Goal: Contribute content: Add original content to the website for others to see

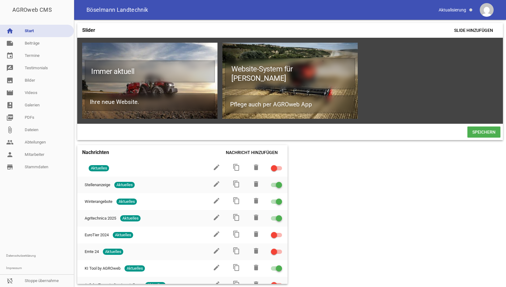
click at [36, 34] on link "home Start" at bounding box center [37, 31] width 74 height 12
click at [36, 36] on link "home Start" at bounding box center [37, 31] width 74 height 12
click at [35, 42] on link "note Beiträge" at bounding box center [37, 43] width 74 height 12
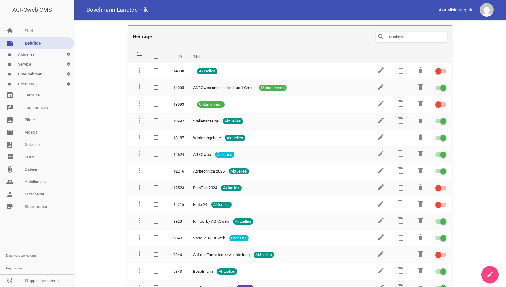
click at [30, 48] on link "note Beiträge" at bounding box center [37, 43] width 74 height 12
click at [29, 52] on link "label Aktuelles settings" at bounding box center [37, 54] width 74 height 10
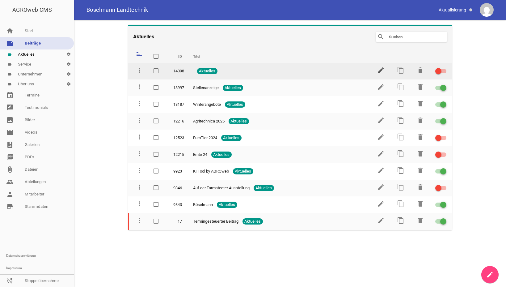
click at [380, 70] on icon "edit" at bounding box center [380, 69] width 7 height 7
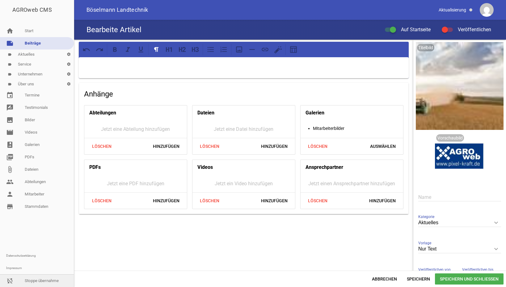
click at [44, 279] on link "sync_disabled Stoppe übernahme" at bounding box center [37, 280] width 74 height 12
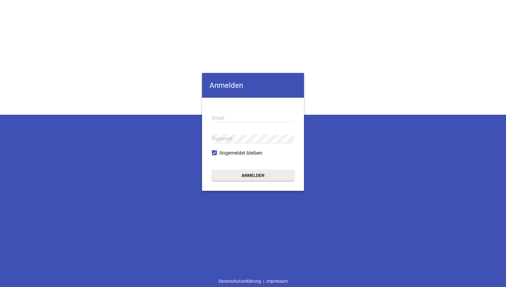
type input "[EMAIL_ADDRESS][DOMAIN_NAME]"
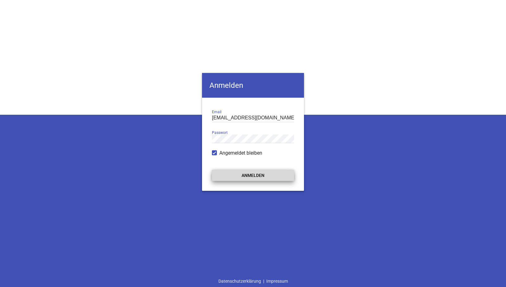
click at [248, 175] on button "Anmelden" at bounding box center [253, 174] width 82 height 11
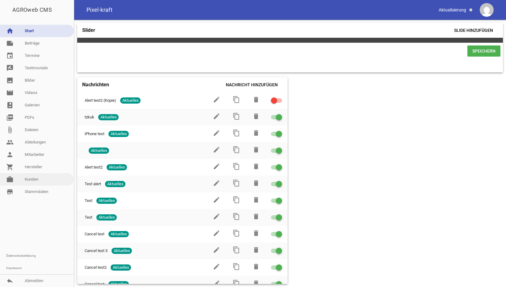
click at [36, 182] on link "work [PERSON_NAME]" at bounding box center [37, 179] width 74 height 12
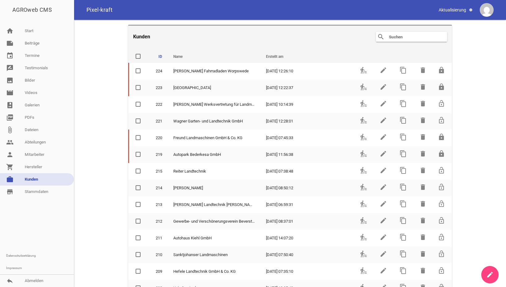
click at [399, 39] on input "text" at bounding box center [412, 36] width 49 height 7
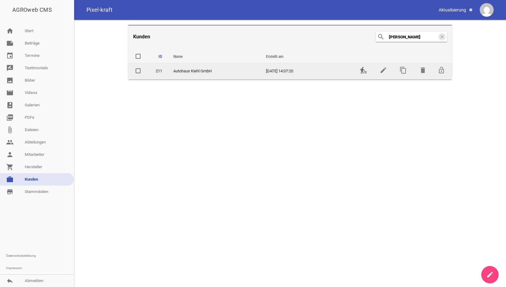
type input "[PERSON_NAME]"
click at [363, 70] on icon "transfer_within_a_station" at bounding box center [363, 69] width 7 height 7
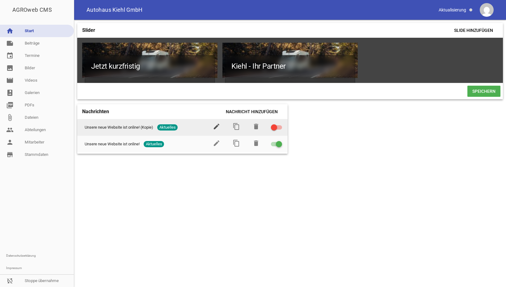
click at [218, 130] on icon "edit" at bounding box center [216, 126] width 7 height 7
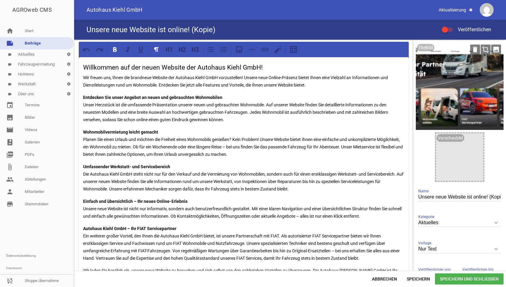
click at [460, 100] on div at bounding box center [460, 86] width 88 height 88
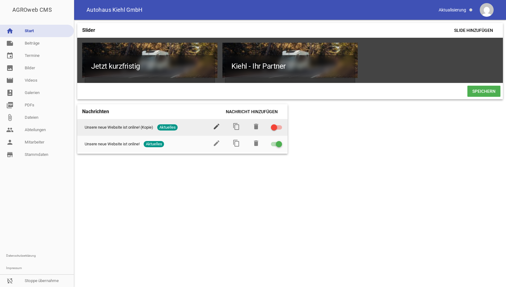
click at [216, 130] on icon "edit" at bounding box center [216, 126] width 7 height 7
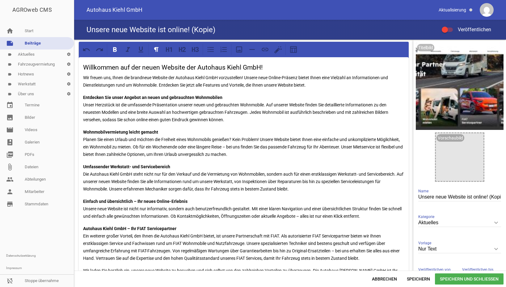
click at [265, 133] on p "Wohnmobilvermietung [PERSON_NAME] gemacht Planen Sie einen Urlaub und möchten d…" at bounding box center [243, 143] width 321 height 30
click at [457, 93] on div at bounding box center [460, 86] width 88 height 88
click at [492, 47] on icon "image" at bounding box center [496, 50] width 10 height 10
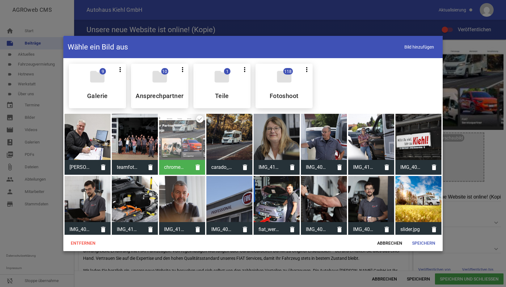
scroll to position [126, 0]
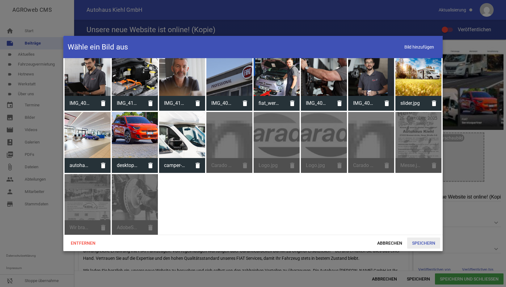
click at [422, 245] on span "Speichern" at bounding box center [423, 242] width 33 height 11
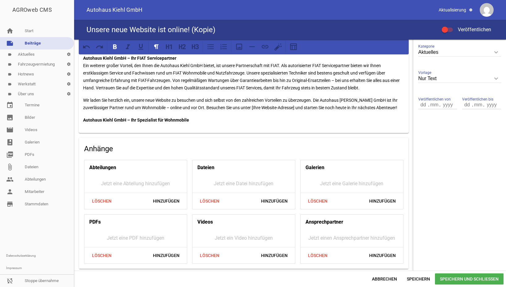
scroll to position [171, 0]
click at [161, 254] on span "Hinzufügen" at bounding box center [166, 254] width 36 height 11
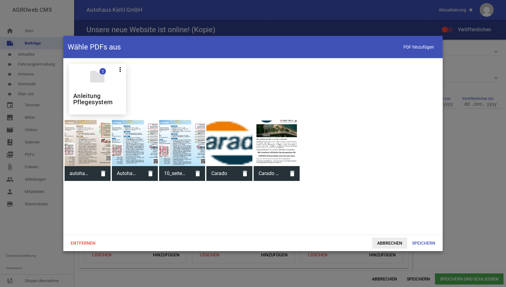
click at [391, 246] on span "Abbrechen" at bounding box center [389, 242] width 35 height 11
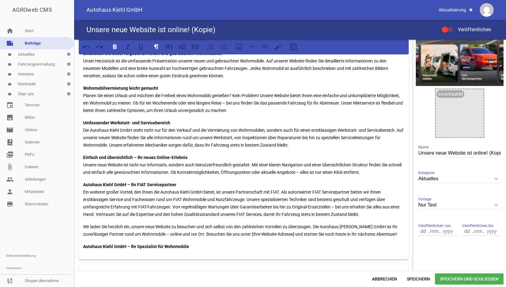
scroll to position [155, 0]
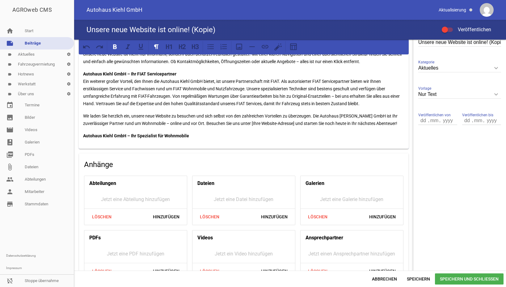
click at [220, 139] on div "Willkommen auf der neuen Website der Autohaus Kiehl GmbH! Wir freuen uns, Ihnen…" at bounding box center [244, 26] width 330 height 246
click at [241, 46] on icon at bounding box center [239, 47] width 8 height 8
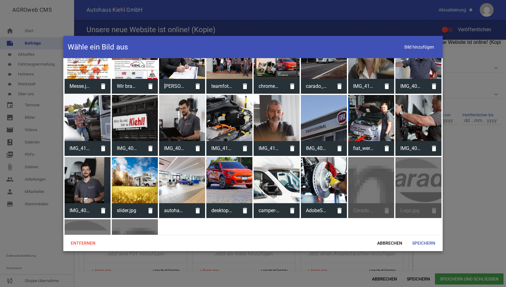
scroll to position [126, 0]
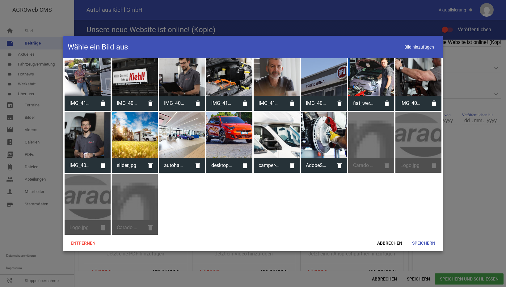
click at [361, 140] on div "Carado Text.png delete" at bounding box center [371, 142] width 46 height 61
click at [389, 242] on span "Abbrechen" at bounding box center [389, 242] width 35 height 11
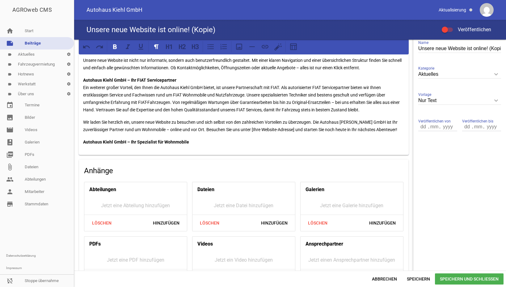
scroll to position [155, 0]
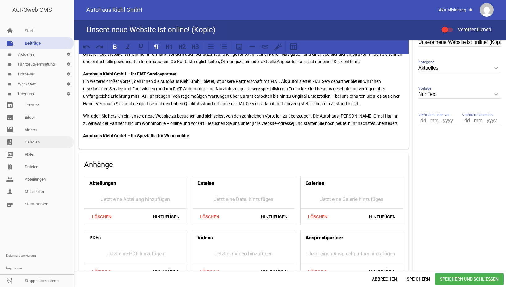
click at [42, 141] on link "photo_album Galerien" at bounding box center [37, 142] width 74 height 12
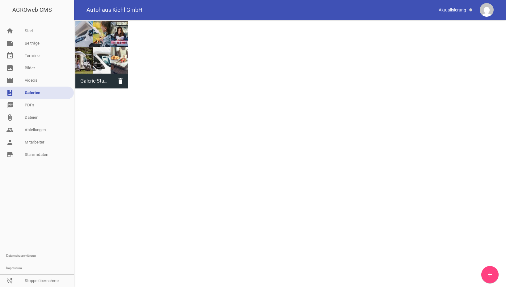
click at [490, 275] on icon "add" at bounding box center [489, 274] width 7 height 7
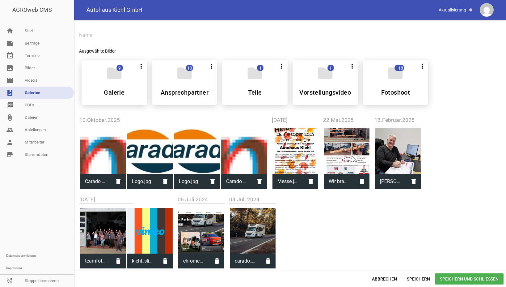
click at [150, 146] on div at bounding box center [150, 151] width 46 height 46
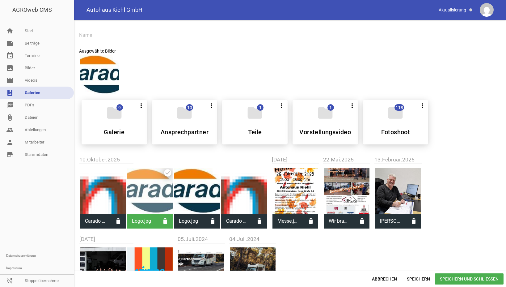
click at [93, 68] on div at bounding box center [100, 75] width 40 height 40
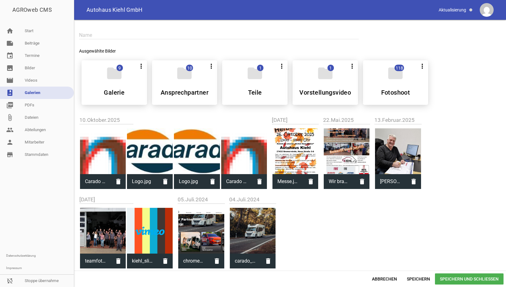
click at [157, 148] on div at bounding box center [150, 151] width 46 height 46
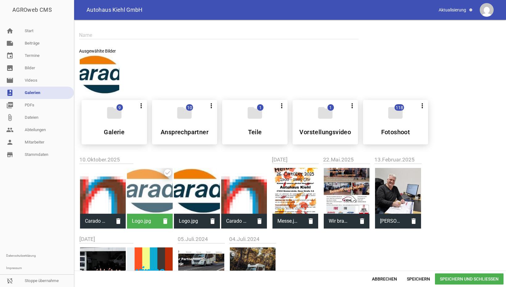
drag, startPoint x: 104, startPoint y: 66, endPoint x: 99, endPoint y: 67, distance: 5.4
click at [99, 67] on div at bounding box center [100, 75] width 40 height 40
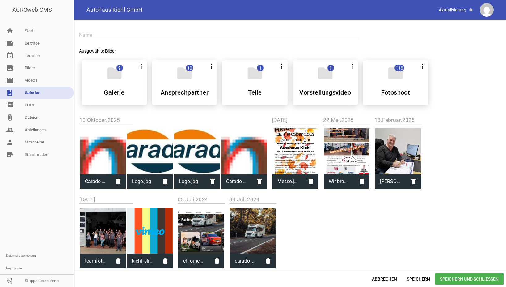
click at [144, 159] on div at bounding box center [150, 151] width 46 height 46
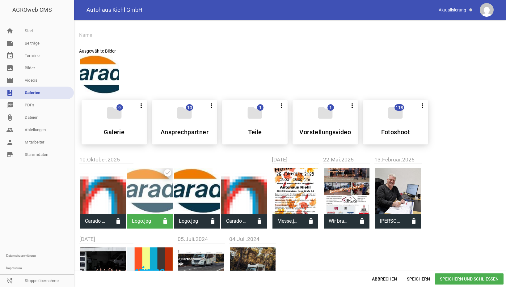
click at [112, 90] on div at bounding box center [100, 75] width 40 height 40
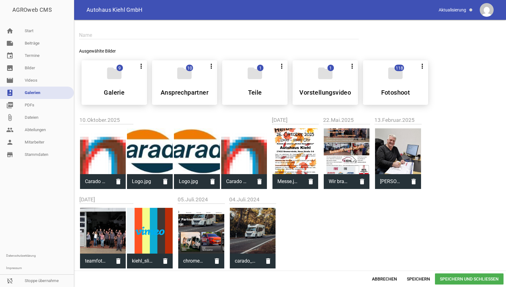
click at [127, 132] on div at bounding box center [150, 151] width 46 height 46
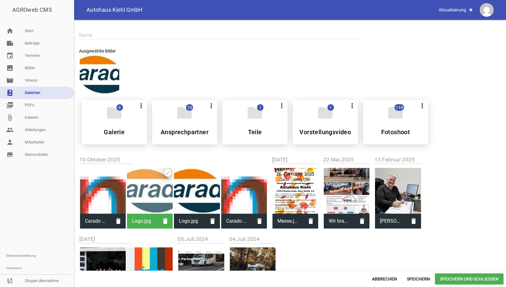
drag, startPoint x: 108, startPoint y: 76, endPoint x: 469, endPoint y: 206, distance: 382.9
click at [287, 189] on div at bounding box center [296, 191] width 46 height 46
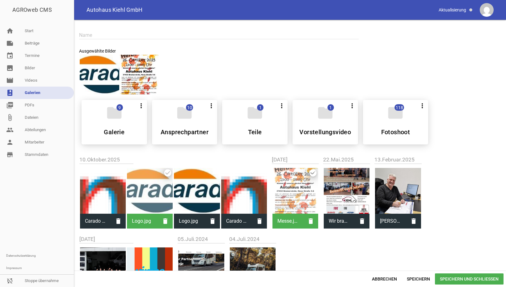
click at [287, 189] on div at bounding box center [296, 191] width 46 height 46
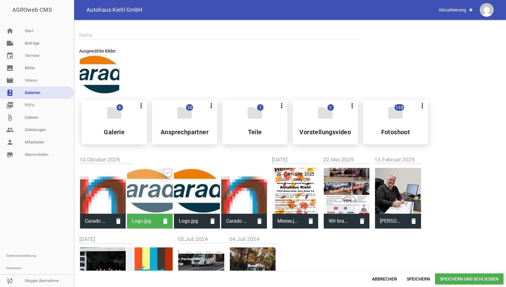
click at [147, 181] on div at bounding box center [150, 191] width 46 height 46
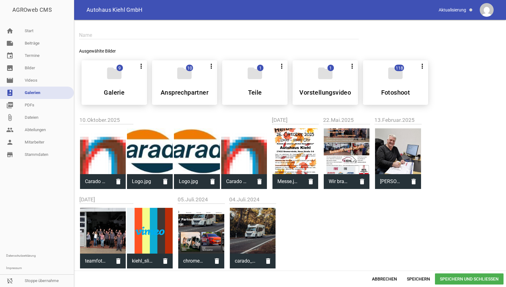
click at [37, 92] on link "photo_album Galerien" at bounding box center [37, 93] width 74 height 12
